Goal: Transaction & Acquisition: Subscribe to service/newsletter

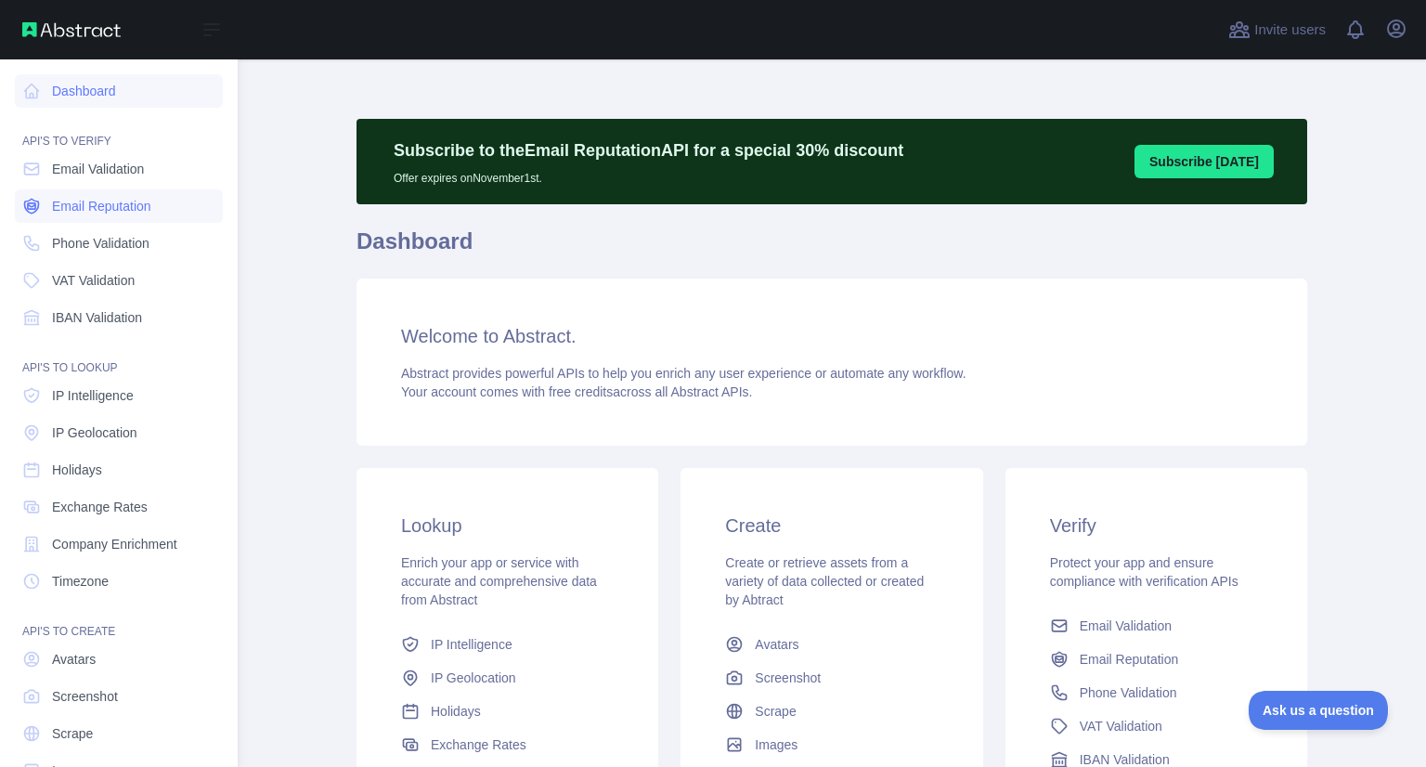
click at [71, 212] on span "Email Reputation" at bounding box center [101, 206] width 99 height 19
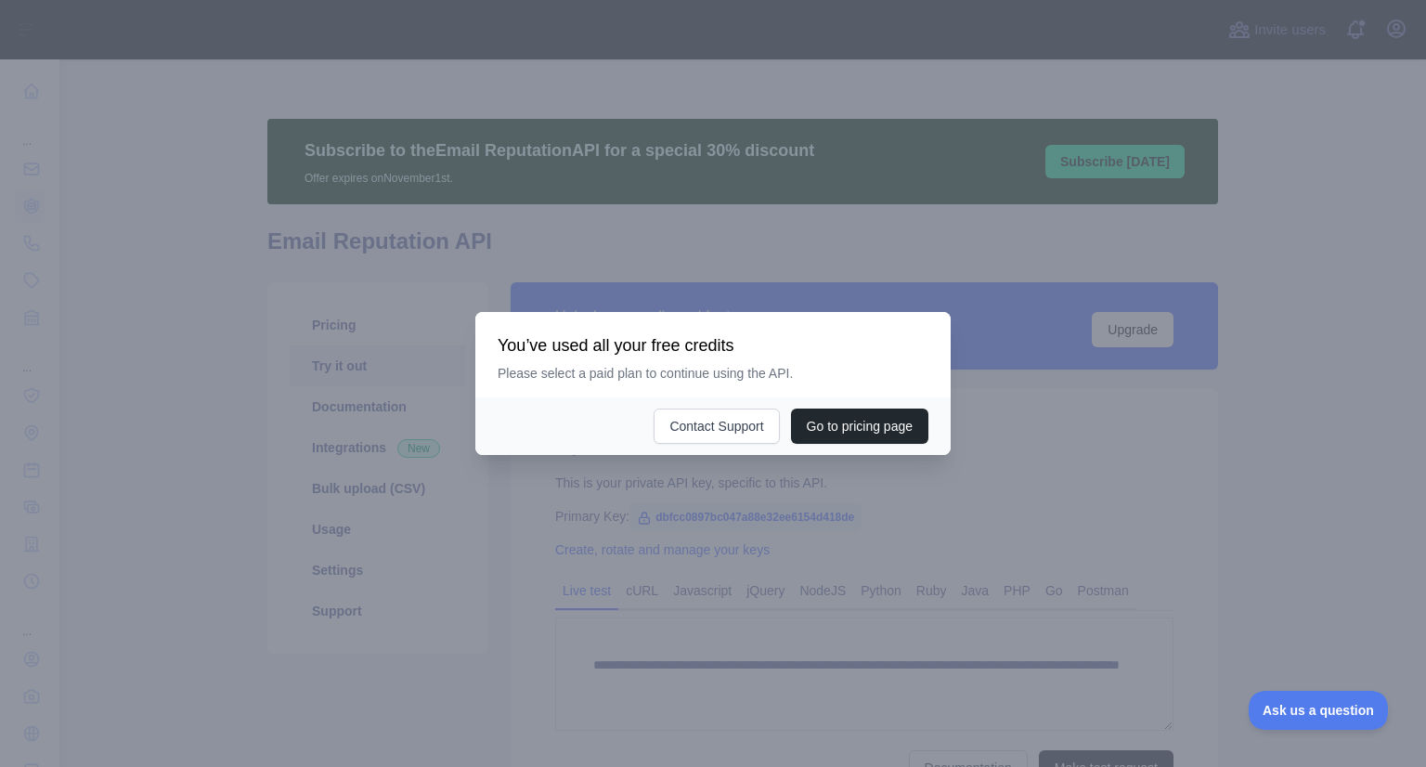
click at [1176, 382] on div at bounding box center [713, 383] width 1426 height 767
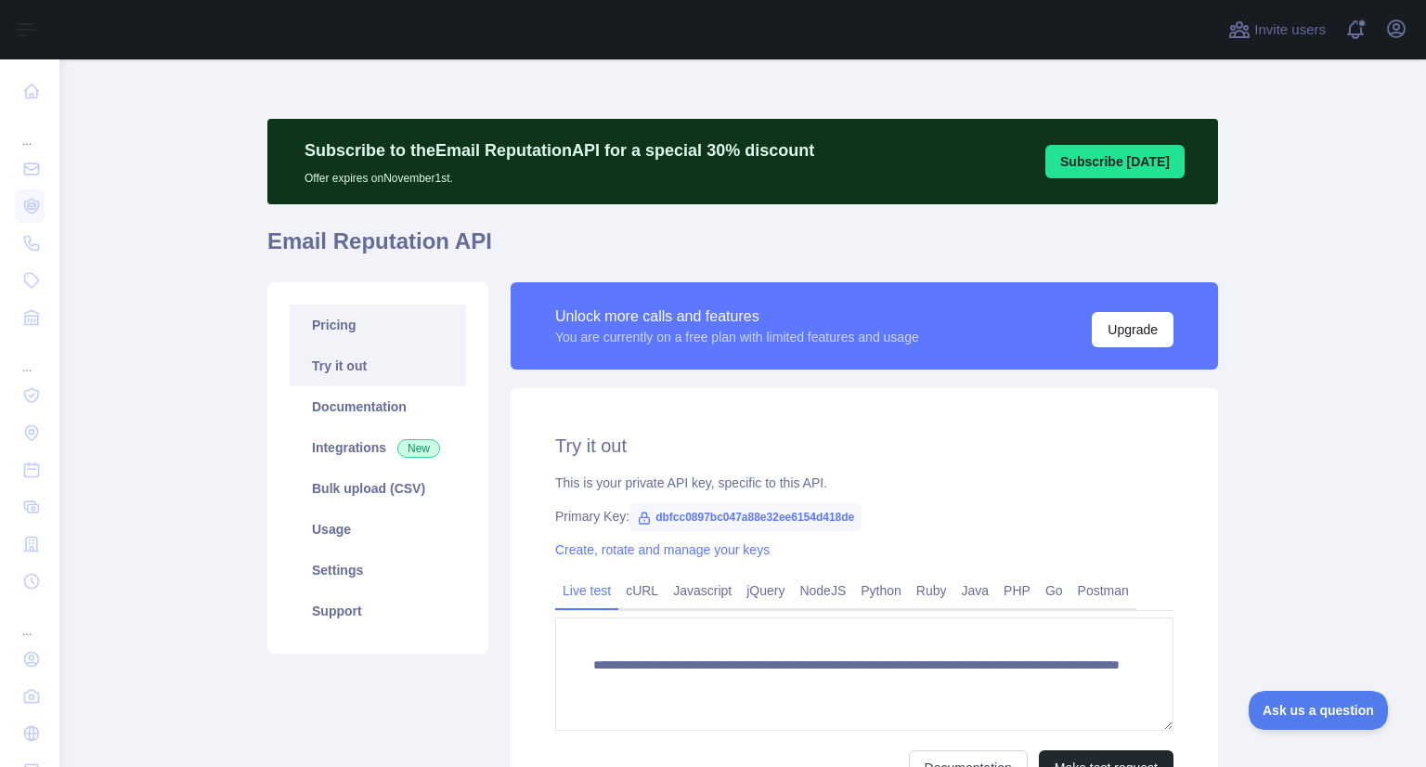
click at [352, 328] on link "Pricing" at bounding box center [378, 324] width 176 height 41
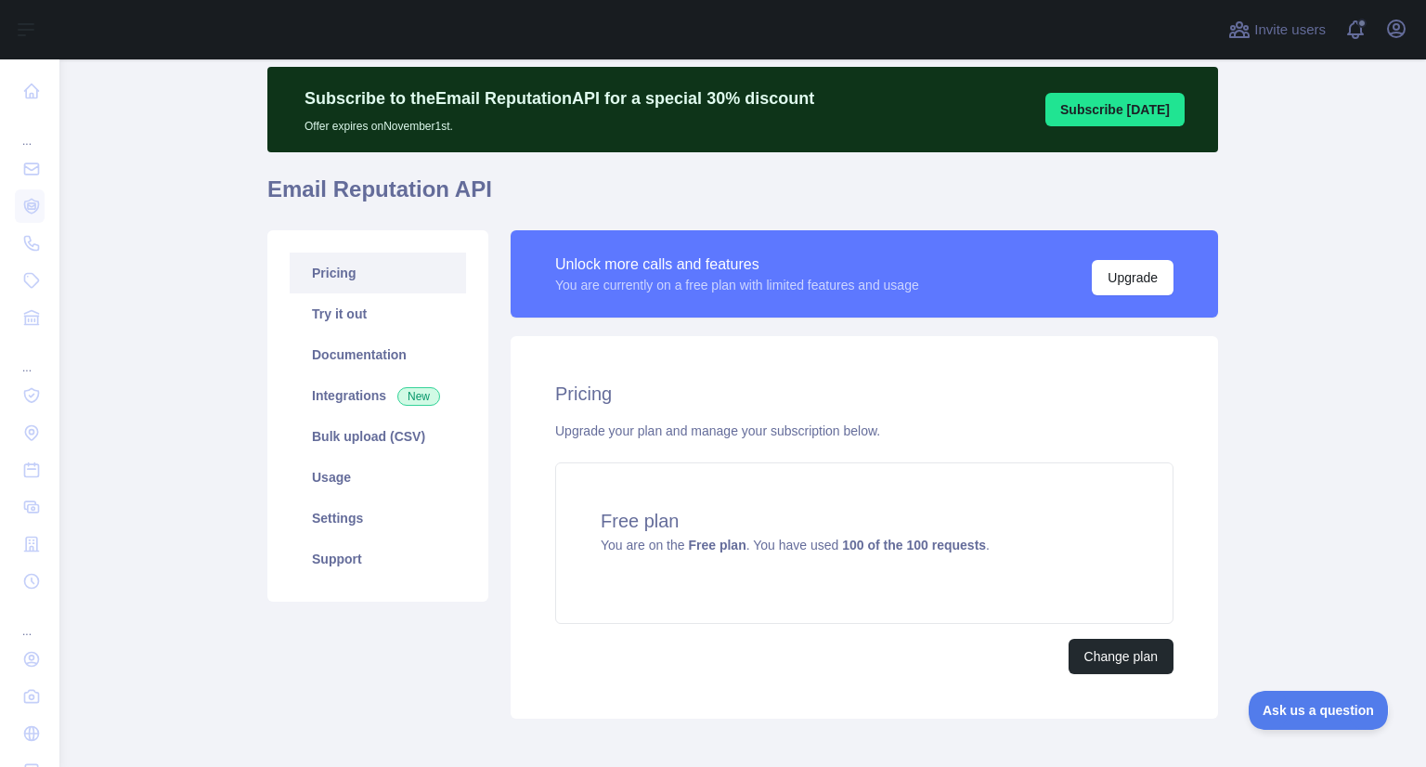
scroll to position [108, 0]
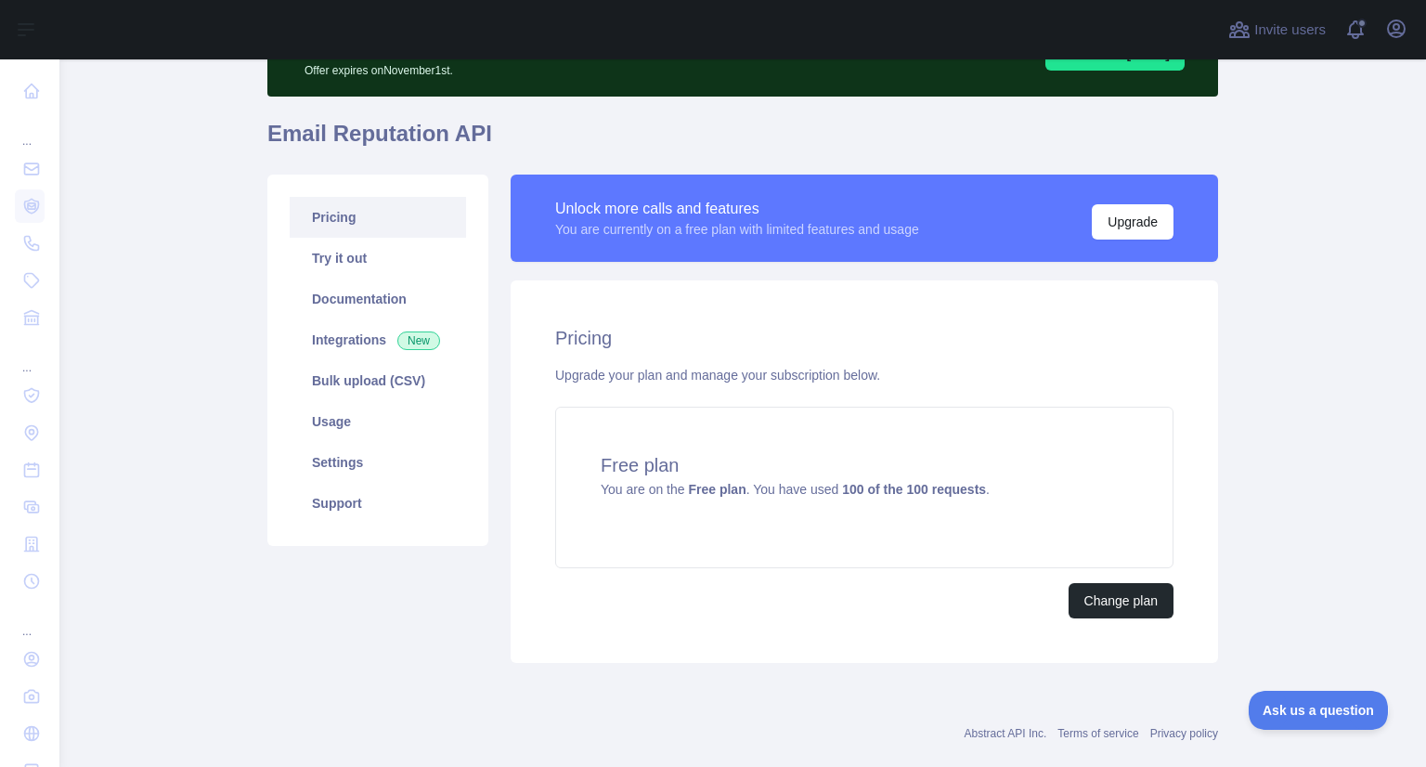
click at [831, 716] on div "Abstract API Inc. Terms of service Privacy policy" at bounding box center [742, 722] width 951 height 67
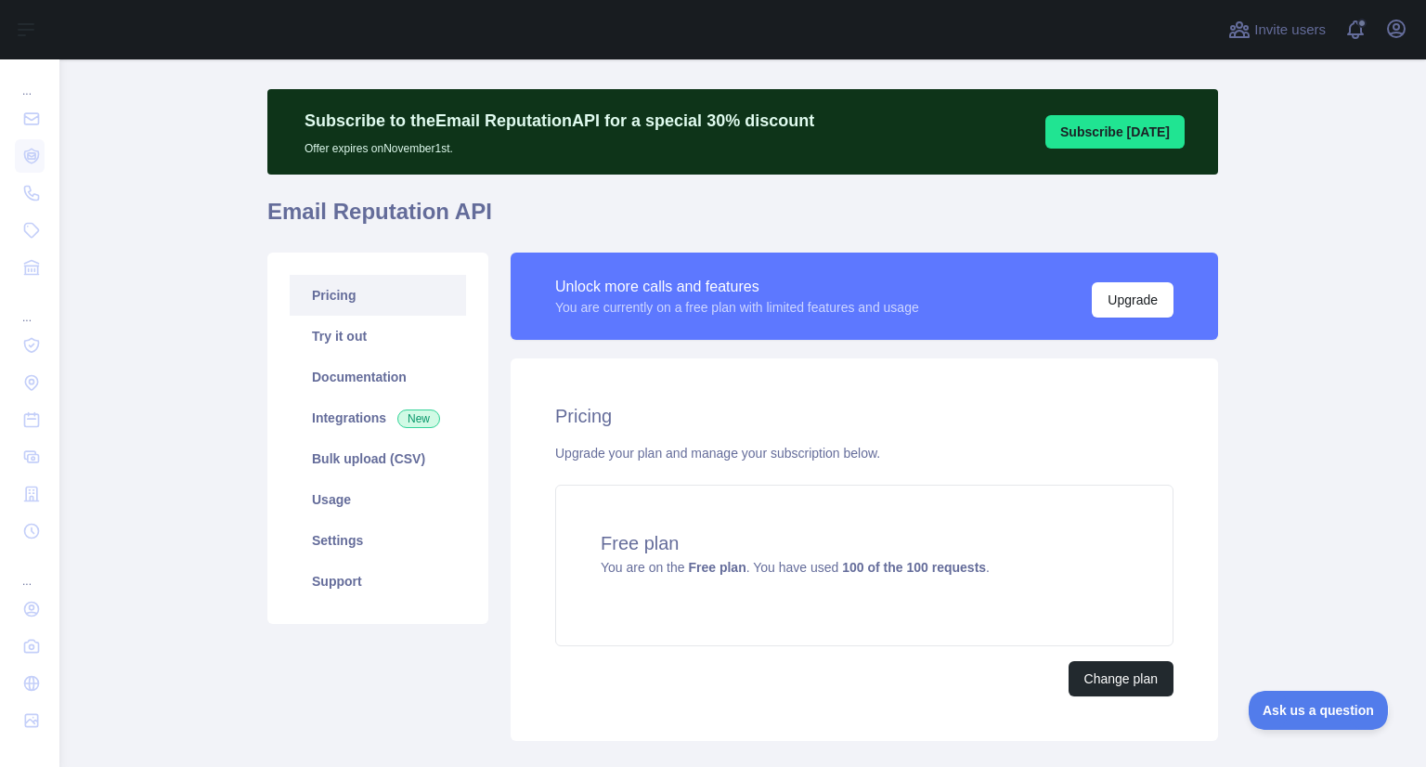
scroll to position [0, 0]
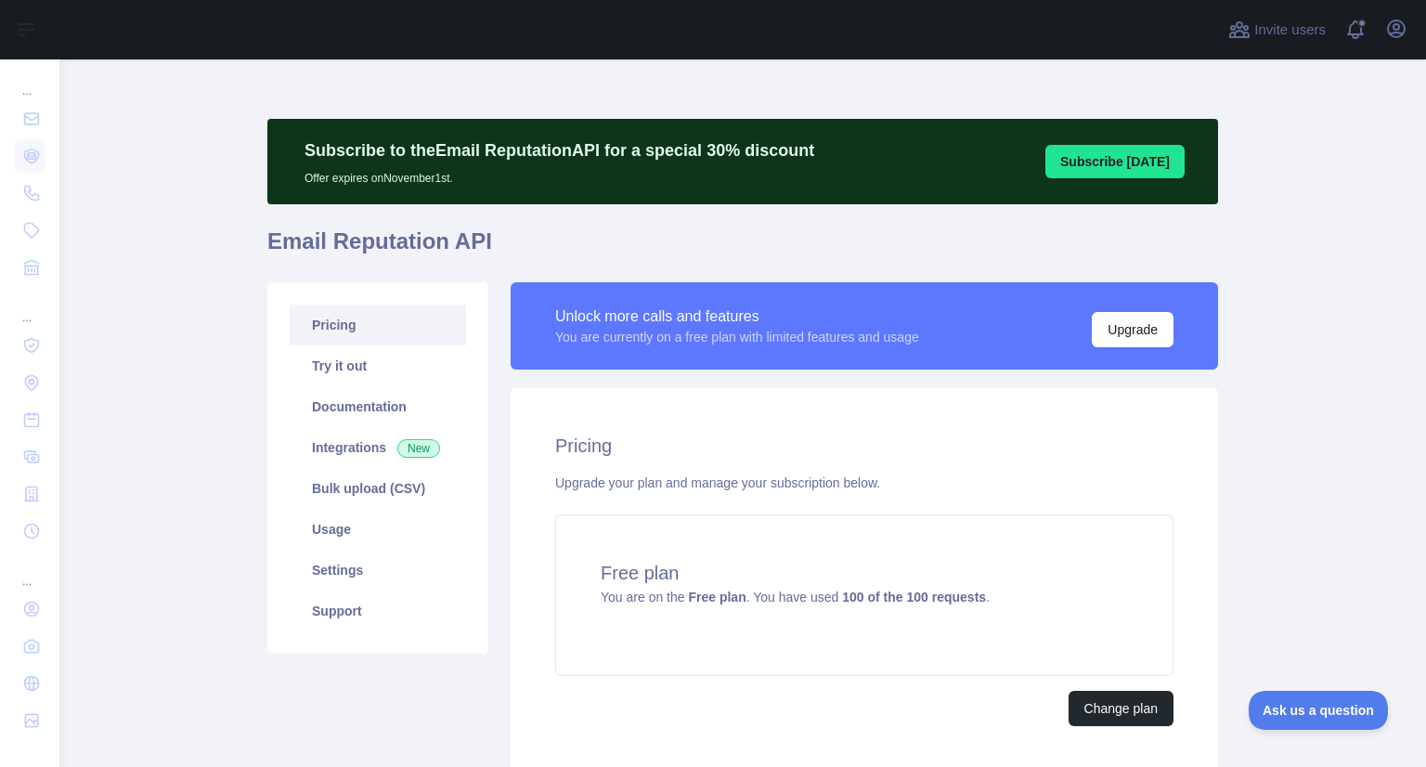
click at [1110, 164] on button "Subscribe [DATE]" at bounding box center [1114, 161] width 139 height 33
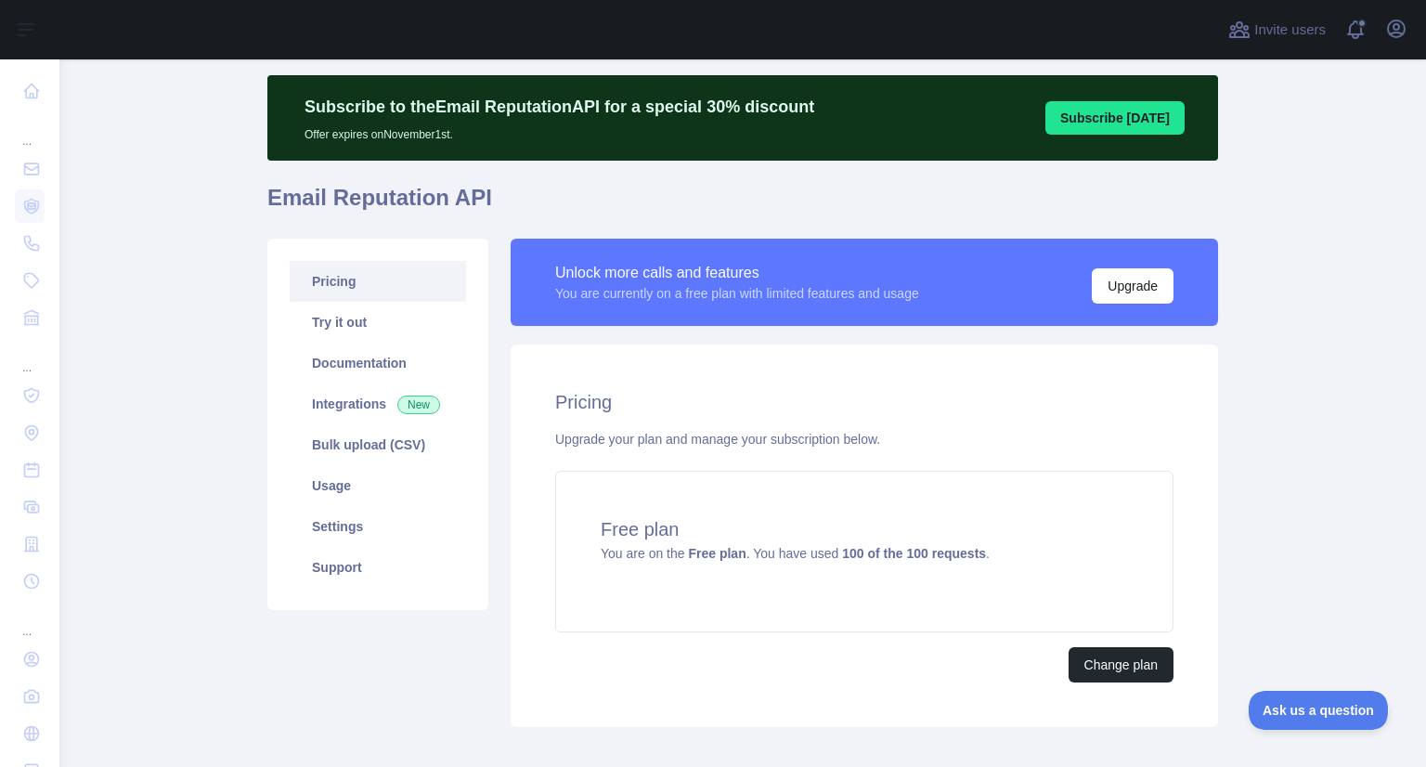
scroll to position [45, 0]
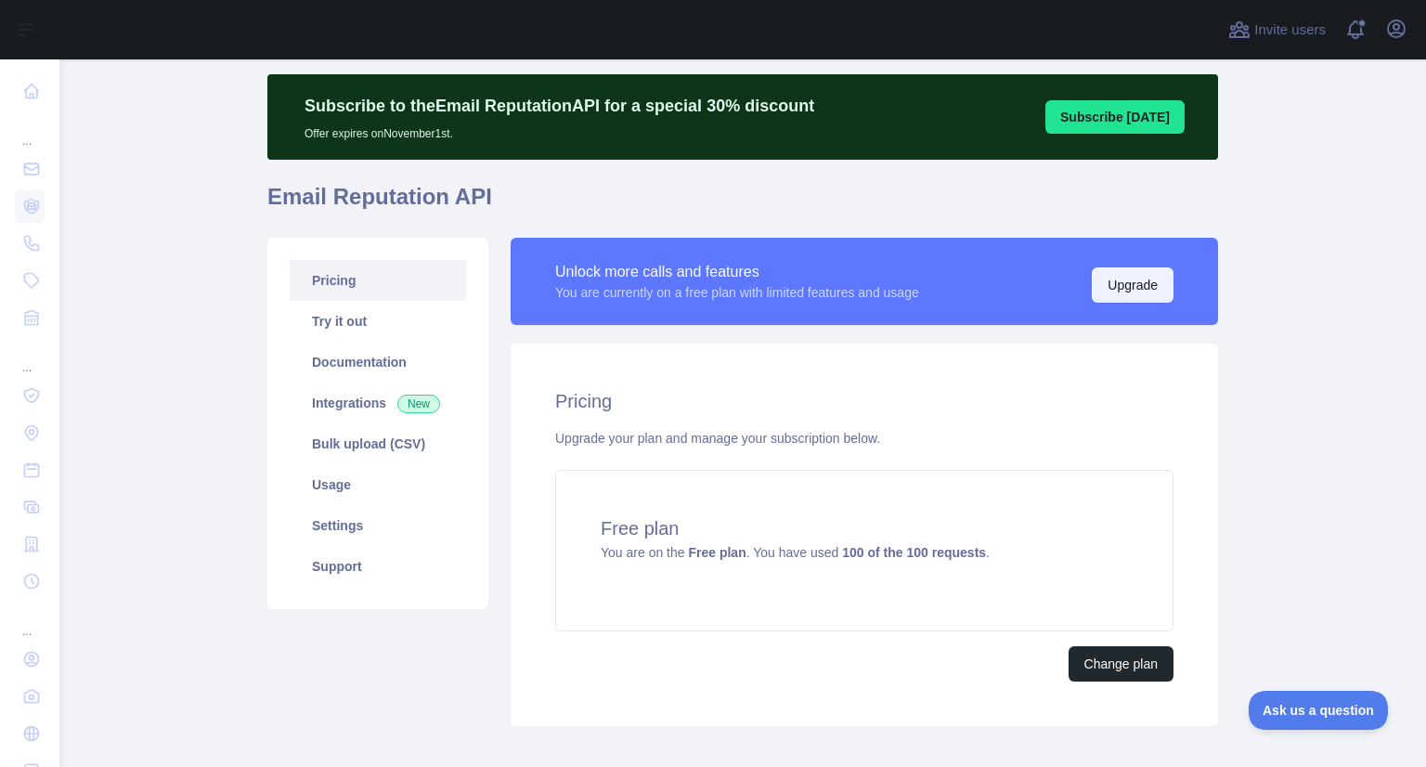
click at [1138, 277] on button "Upgrade" at bounding box center [1133, 284] width 82 height 35
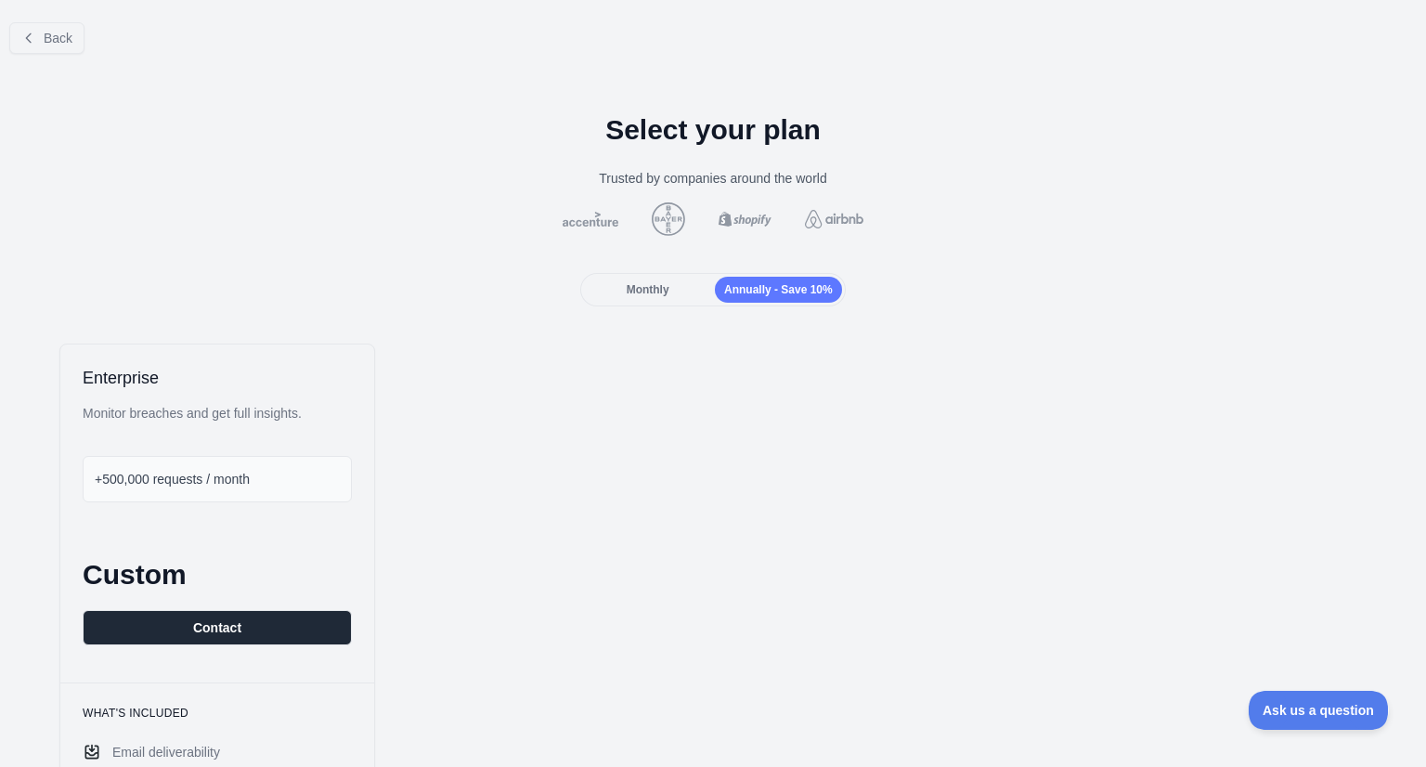
click at [639, 283] on span "Monthly" at bounding box center [648, 289] width 43 height 13
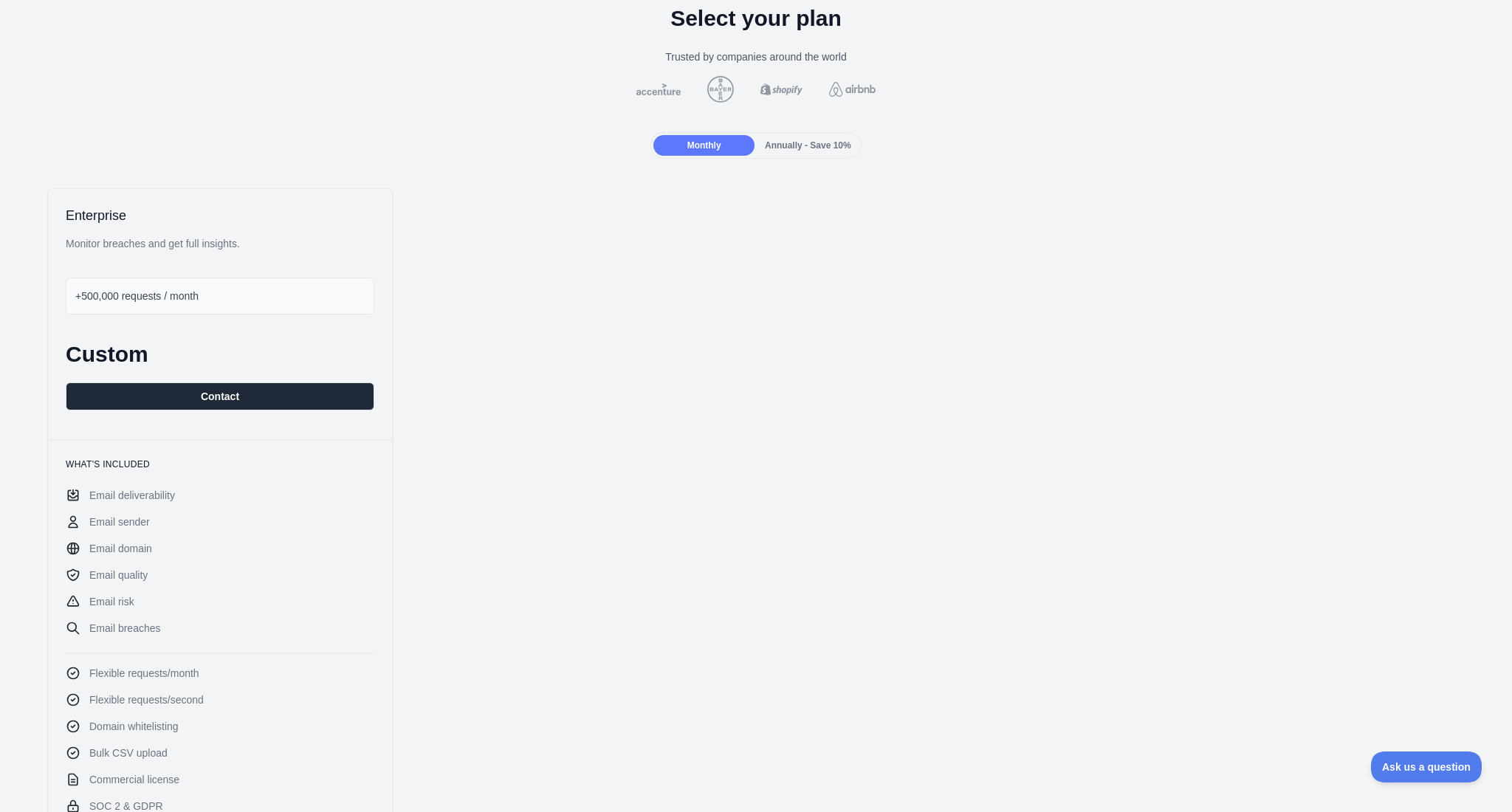
scroll to position [85, 0]
click at [1133, 154] on div "Monthly Annually - Save 10%" at bounding box center [756, 145] width 1488 height 26
click at [797, 153] on div "Annually - Save 10%" at bounding box center [807, 146] width 101 height 21
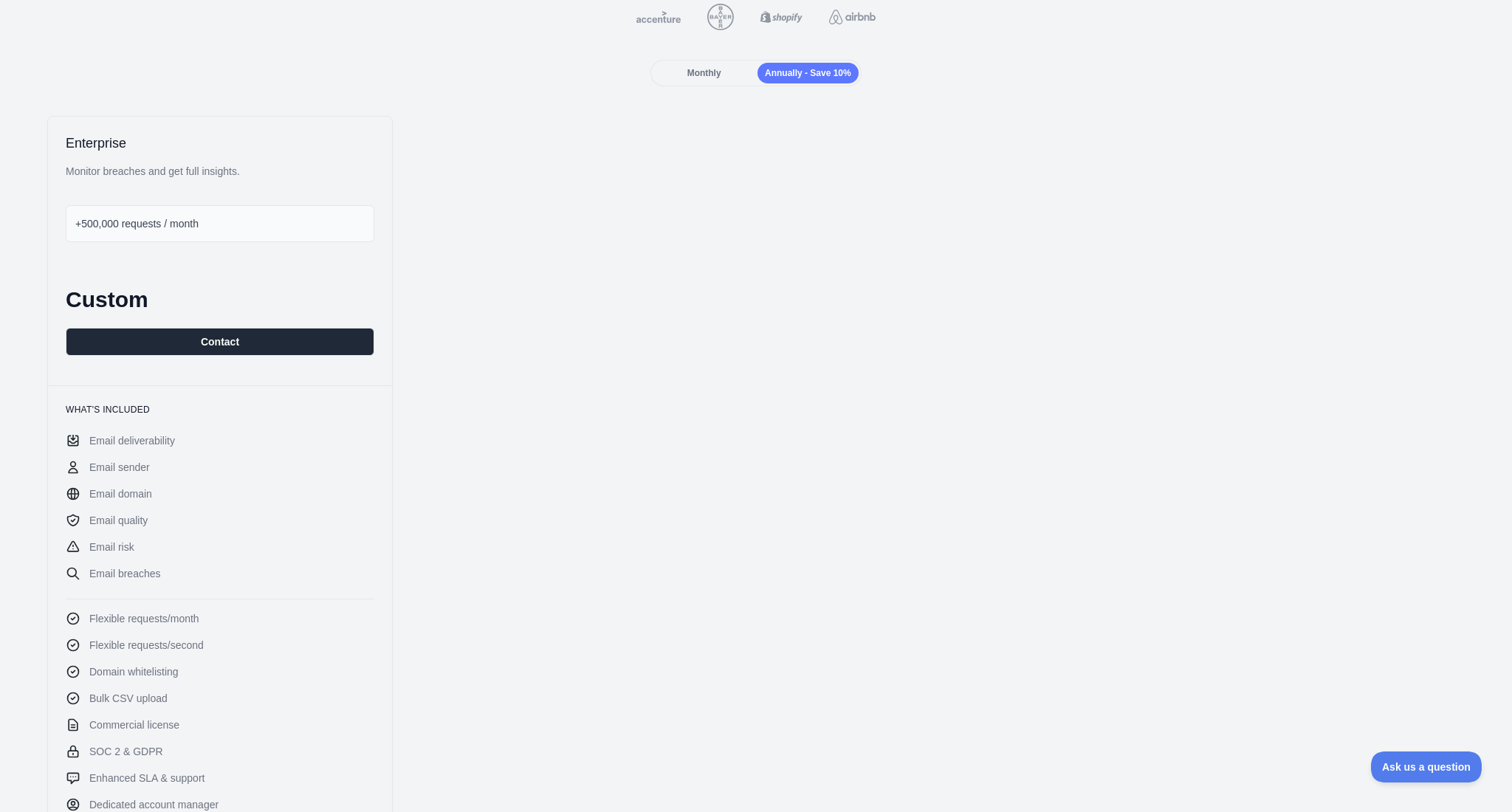
scroll to position [0, 0]
